Goal: Check status: Check status

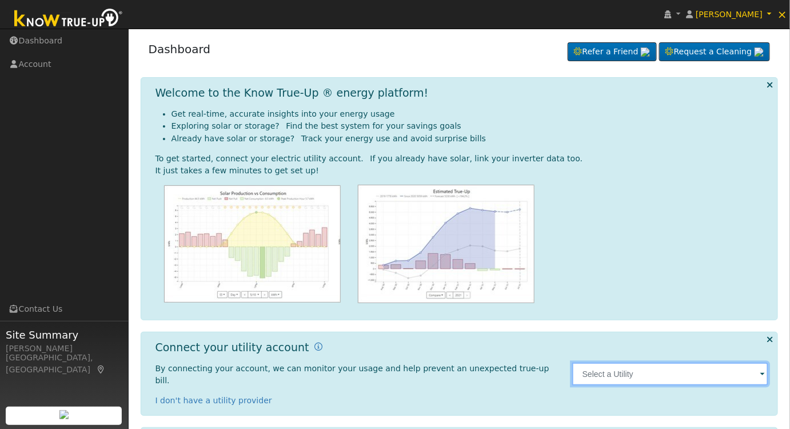
click at [698, 362] on input "text" at bounding box center [670, 373] width 197 height 23
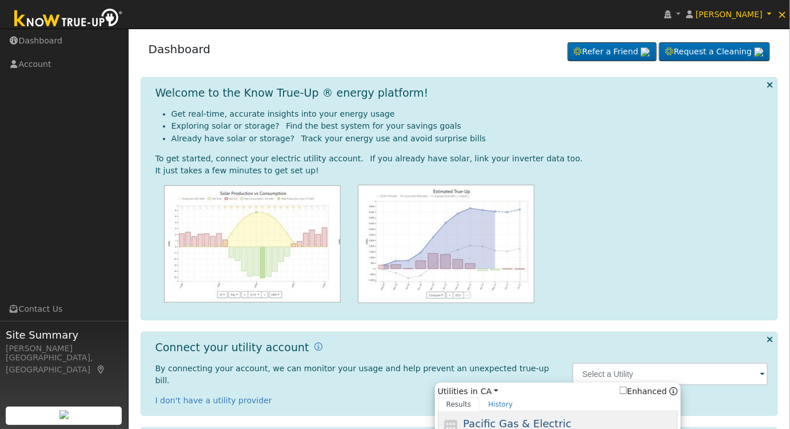
click at [576, 416] on div "Pacific Gas & Electric PG&E" at bounding box center [569, 429] width 212 height 26
type input "PG&E"
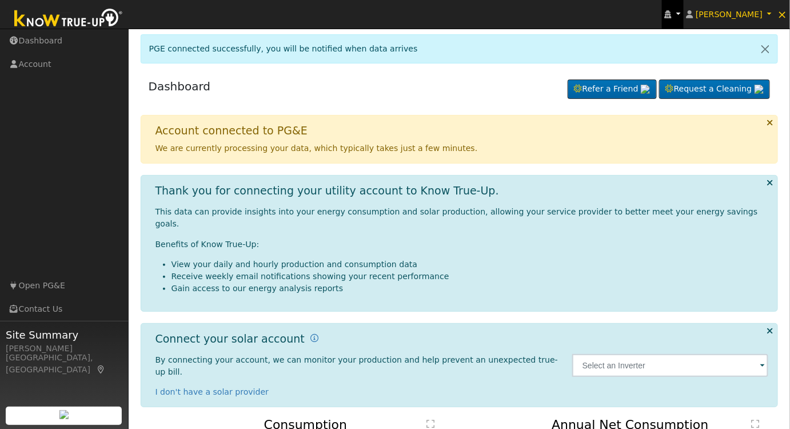
click at [684, 16] on link at bounding box center [673, 14] width 22 height 29
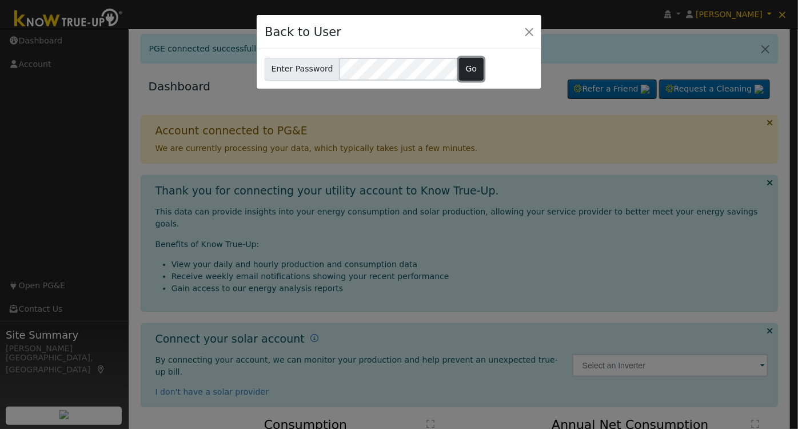
click at [473, 69] on button "Go" at bounding box center [471, 69] width 25 height 23
